Goal: Task Accomplishment & Management: Manage account settings

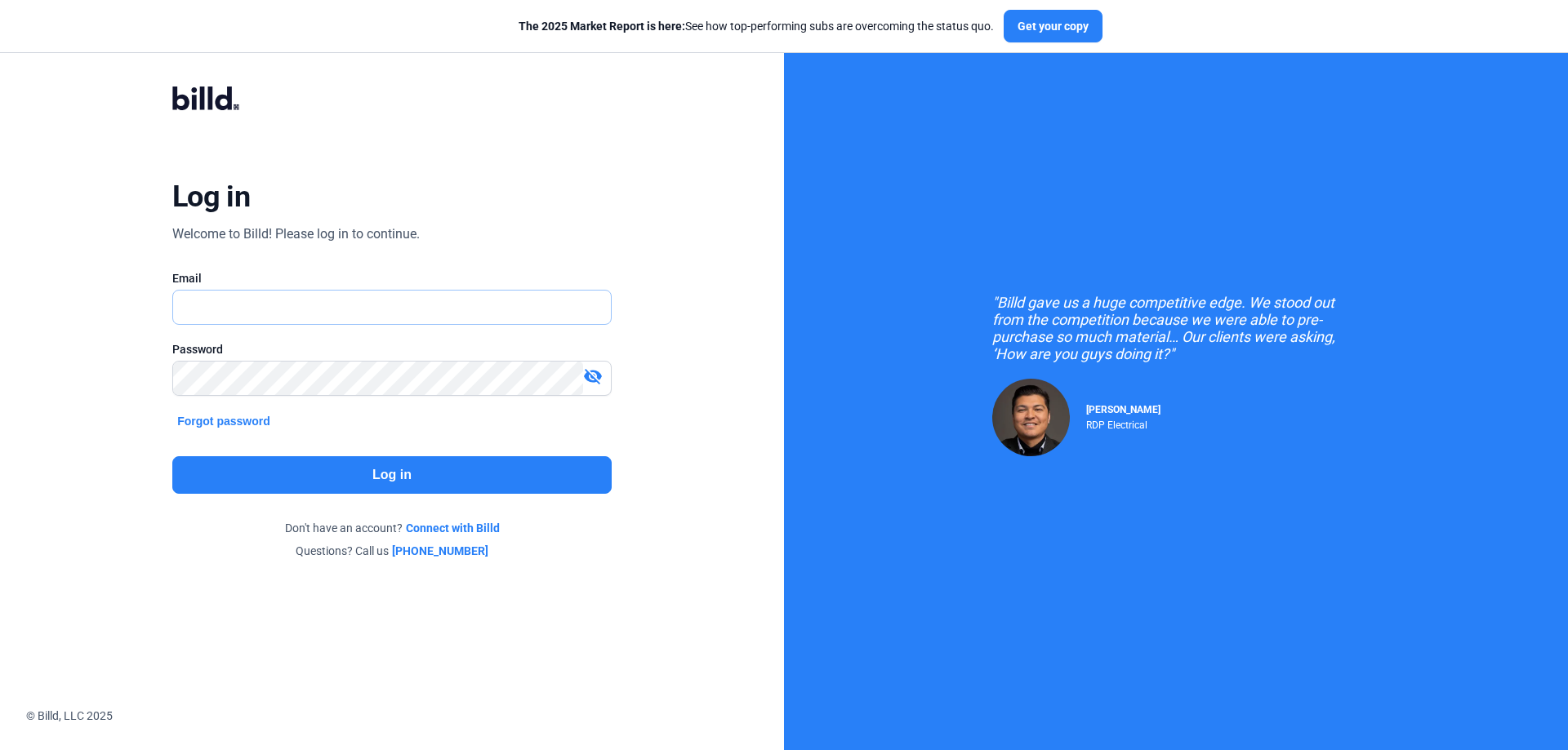
type input "[EMAIL_ADDRESS][DOMAIN_NAME]"
click at [394, 474] on button "Log in" at bounding box center [392, 475] width 439 height 37
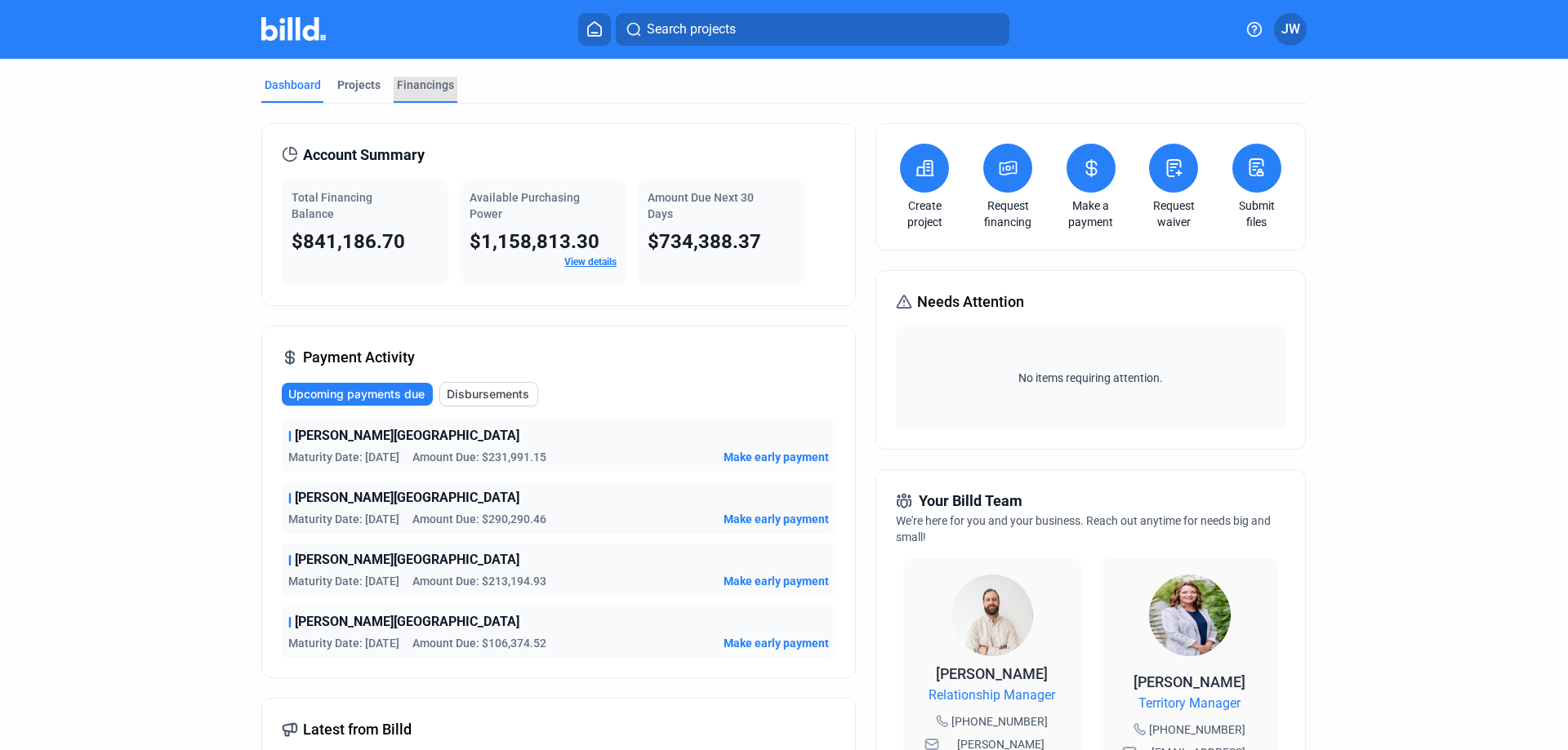
click at [424, 86] on div "Financings" at bounding box center [425, 85] width 58 height 16
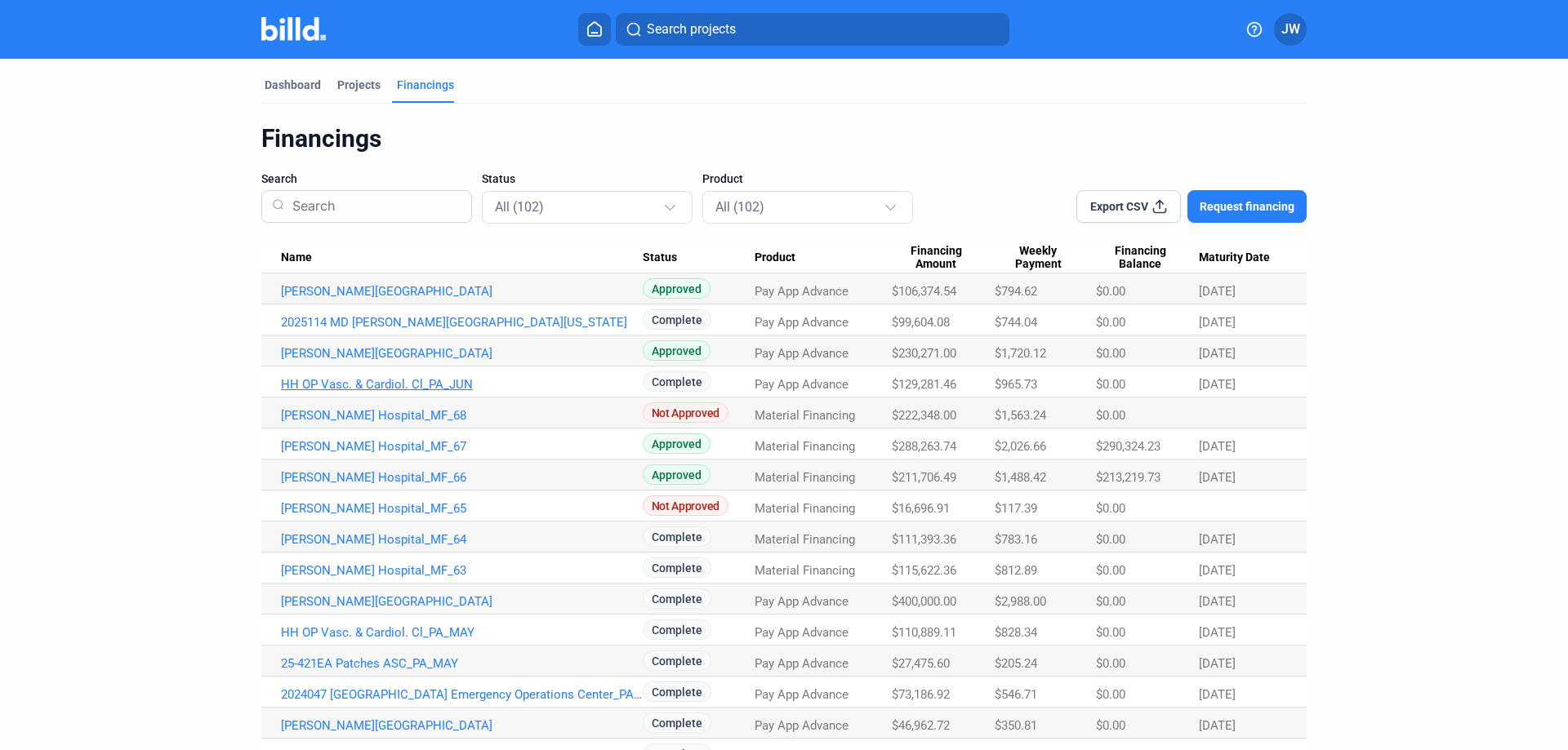
click at [382, 381] on link "HH OP Vasc. & Cardiol. Cl_PA_JUN" at bounding box center [461, 384] width 362 height 15
